Goal: Task Accomplishment & Management: Use online tool/utility

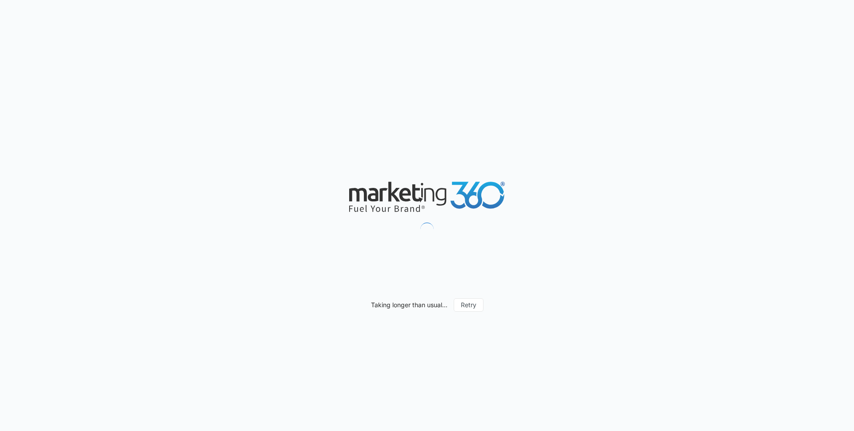
scroll to position [514, 0]
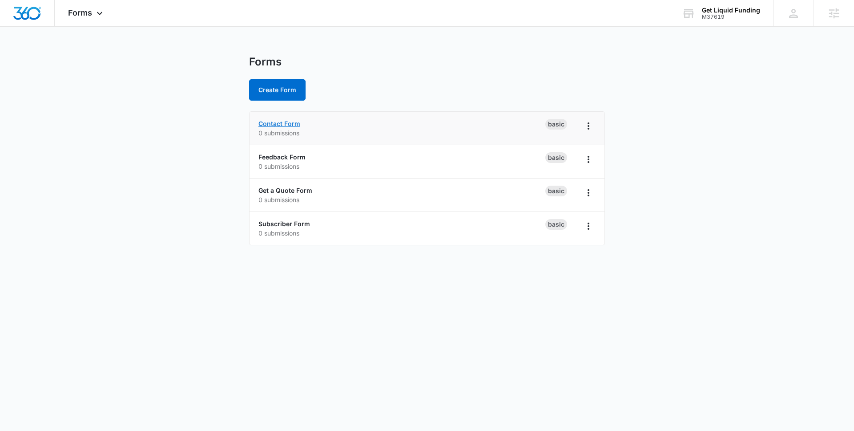
click at [294, 123] on link "Contact Form" at bounding box center [280, 124] width 42 height 8
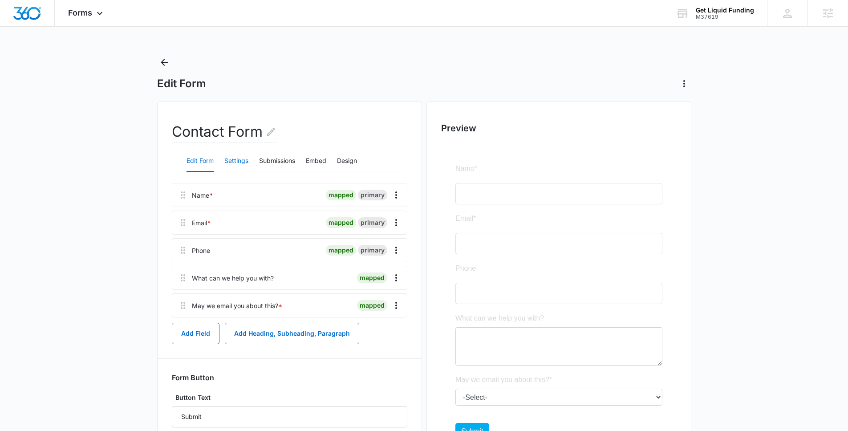
click at [239, 162] on button "Settings" at bounding box center [236, 160] width 24 height 21
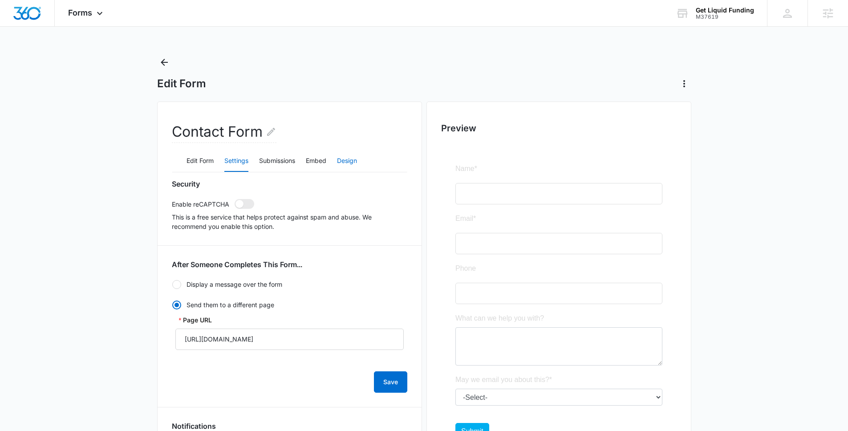
click at [345, 164] on button "Design" at bounding box center [347, 160] width 20 height 21
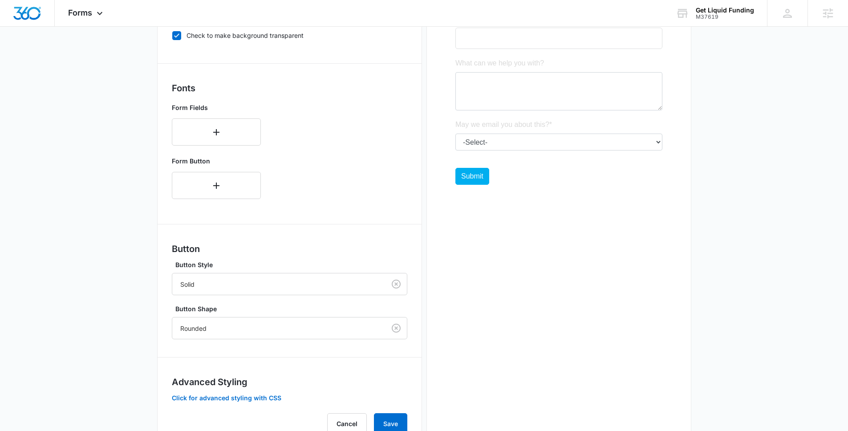
scroll to position [291, 0]
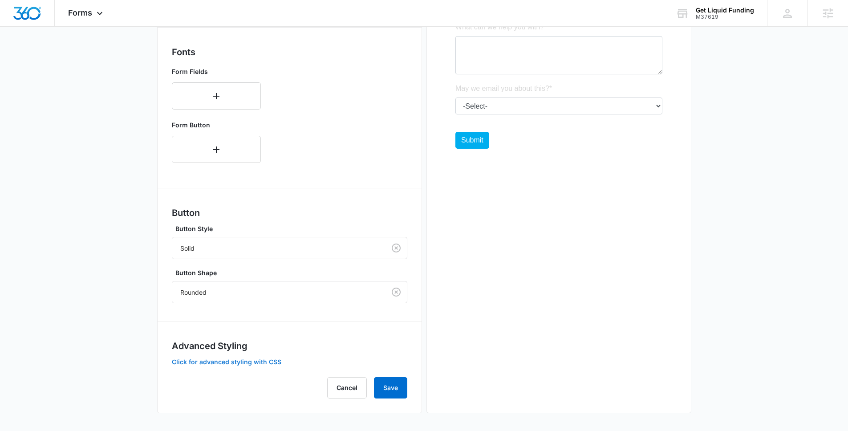
click at [228, 360] on button "Click for advanced styling with CSS" at bounding box center [226, 362] width 109 height 6
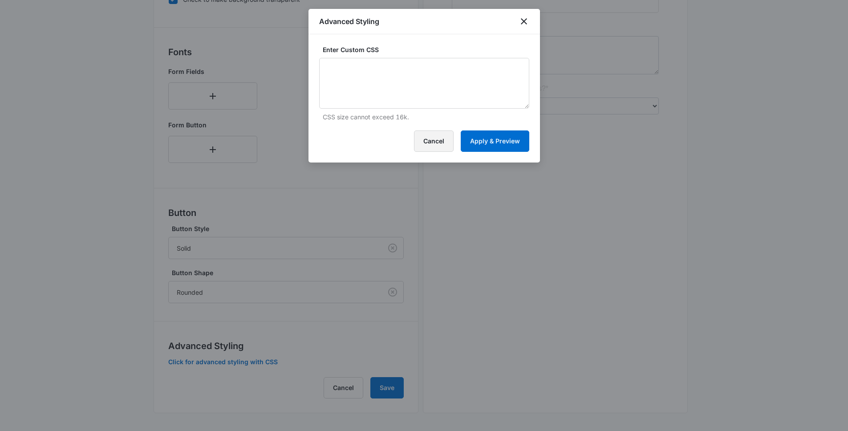
click at [432, 140] on button "Cancel" at bounding box center [434, 140] width 40 height 21
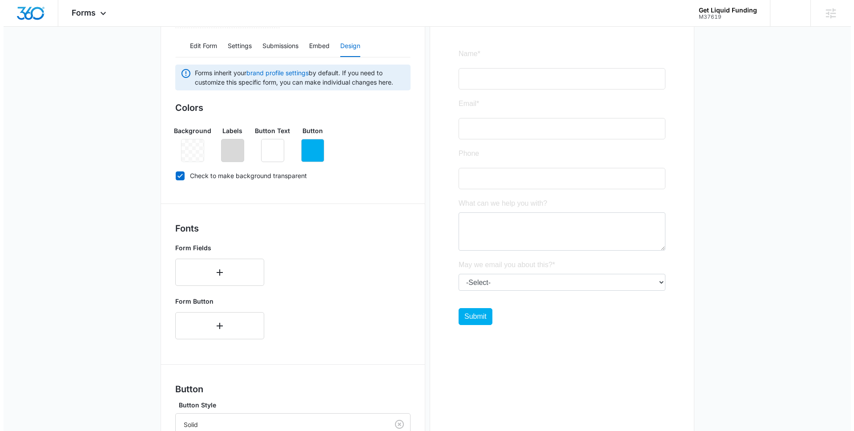
scroll to position [0, 0]
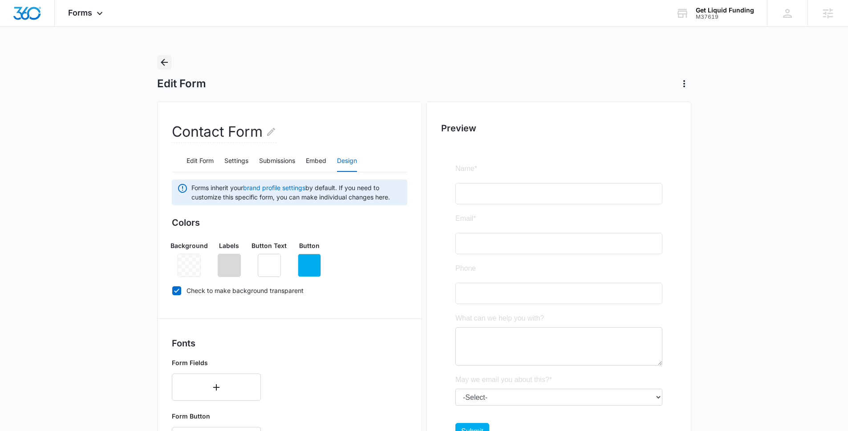
click at [164, 59] on icon "Back" at bounding box center [164, 62] width 7 height 7
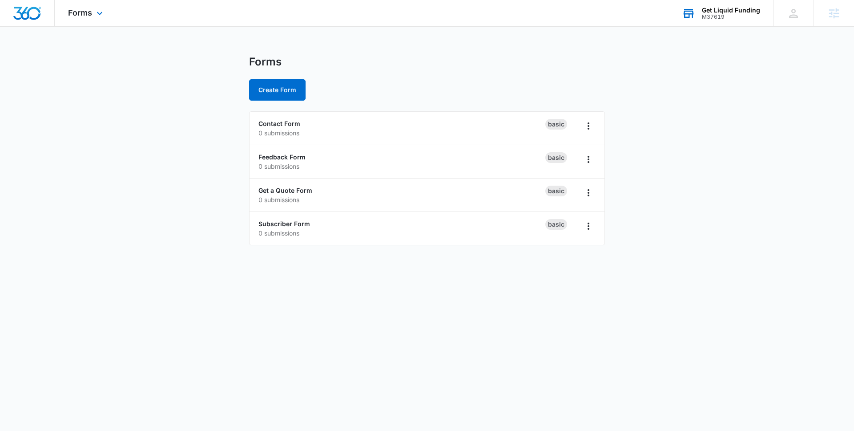
click at [708, 15] on div "M37619" at bounding box center [731, 17] width 58 height 6
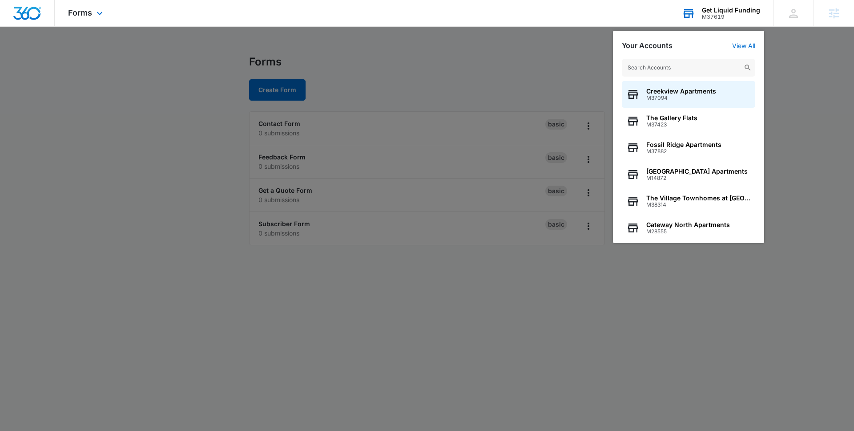
click at [684, 65] on input "text" at bounding box center [689, 68] width 134 height 18
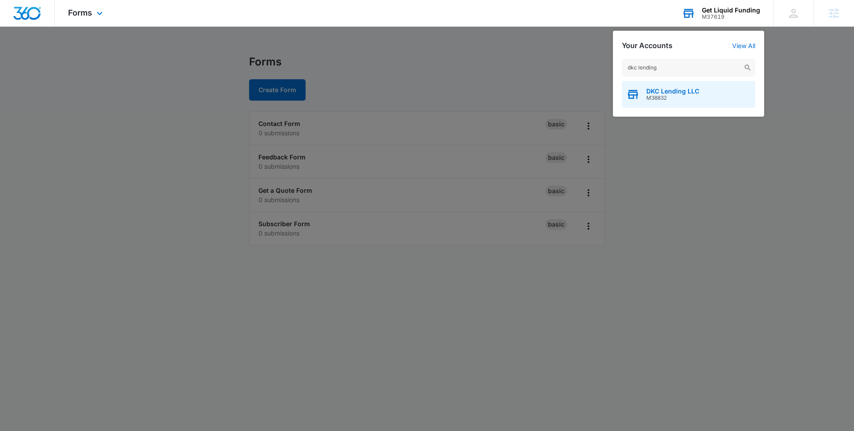
type input "dkc lending"
click at [674, 95] on span "M38832" at bounding box center [673, 98] width 53 height 6
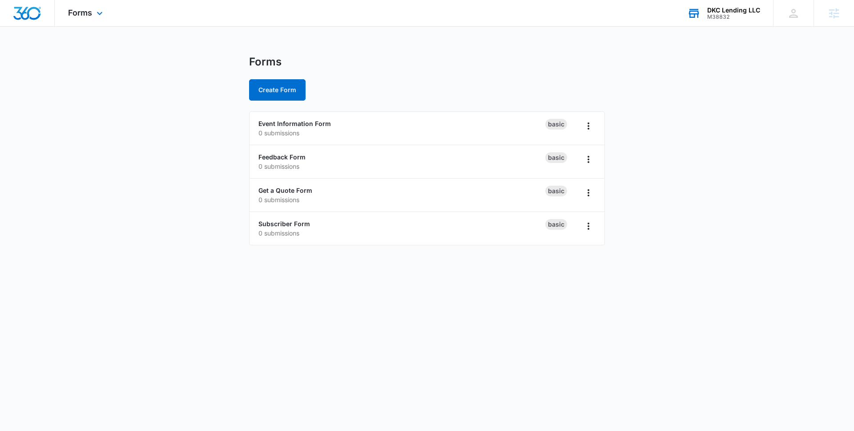
click at [89, 18] on div "Forms Apps Reputation Forms CRM Email Social POS Content Ads Intelligence Files…" at bounding box center [87, 13] width 64 height 26
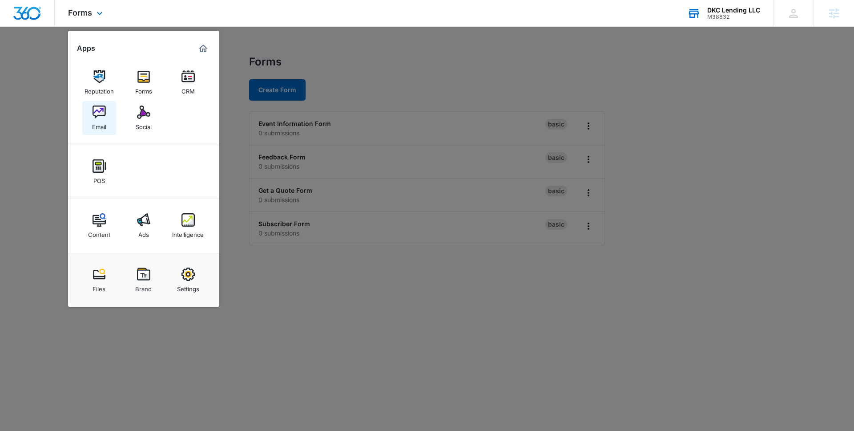
click at [103, 126] on div "Email" at bounding box center [99, 125] width 14 height 12
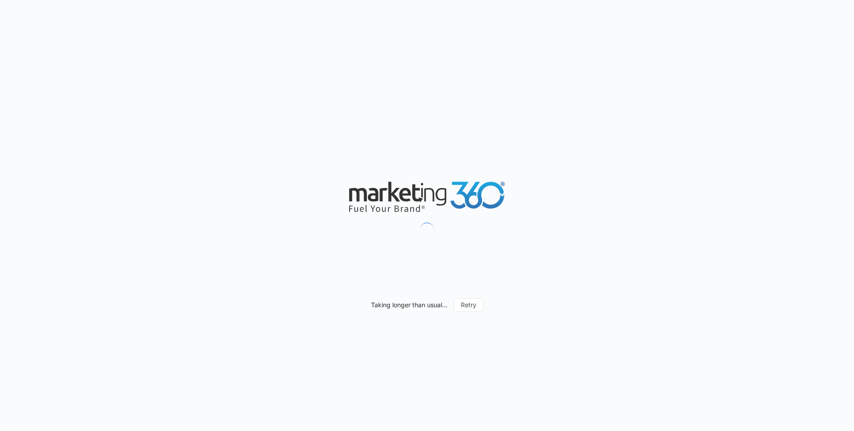
scroll to position [514, 0]
